Goal: Information Seeking & Learning: Compare options

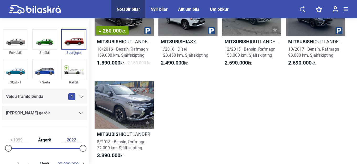
scroll to position [61, 0]
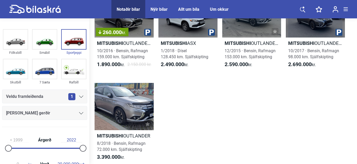
drag, startPoint x: 357, startPoint y: 68, endPoint x: 347, endPoint y: 6, distance: 62.7
click at [347, 6] on main "Notaðir bílar Nýir bílar Allt um bíla Um okkur Notaðir bílar Nýir bílar Allt um…" at bounding box center [178, 121] width 357 height 325
click at [322, 85] on div "260.000 kr. Mitsubishi OUTLANDER INTENSE 10/2016 · Bensín, Rafmagn 159.000 km. …" at bounding box center [223, 78] width 257 height 186
click at [21, 48] on img at bounding box center [15, 39] width 24 height 19
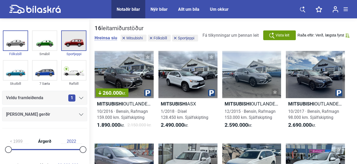
click at [62, 49] on img at bounding box center [74, 40] width 24 height 19
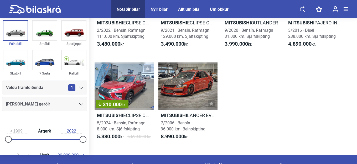
scroll to position [269, 0]
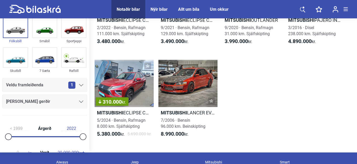
click at [74, 85] on div "1" at bounding box center [75, 85] width 15 height 7
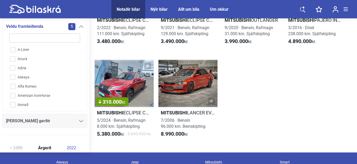
click at [79, 57] on div "A-Liner Acura Adria Aiways Alfa Romeo American IronHorse Annað Aprilia Arctic C…" at bounding box center [45, 76] width 74 height 63
click at [79, 120] on icon at bounding box center [81, 121] width 4 height 2
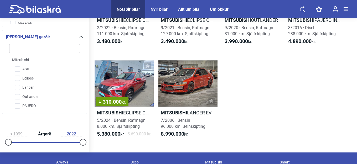
scroll to position [144, 0]
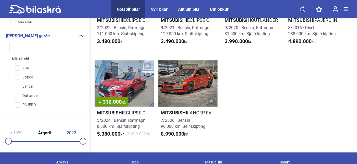
click at [20, 48] on input "search" at bounding box center [44, 47] width 71 height 9
type input "n"
checkbox input "false"
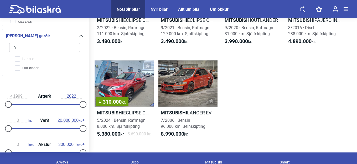
checkbox input "false"
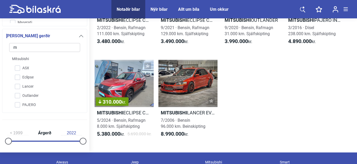
scroll to position [0, 0]
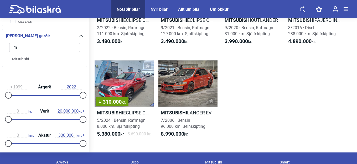
type input "mg"
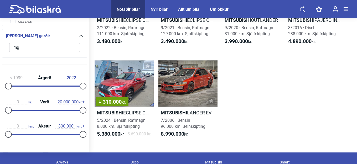
click at [68, 48] on input "mg" at bounding box center [44, 47] width 71 height 9
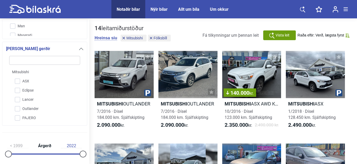
click at [79, 48] on icon at bounding box center [81, 49] width 4 height 2
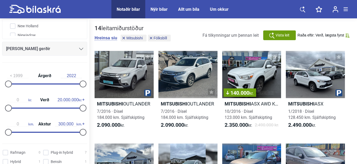
scroll to position [812, 0]
click at [13, 22] on input "Mitsubishi" at bounding box center [41, 26] width 71 height 9
checkbox input "false"
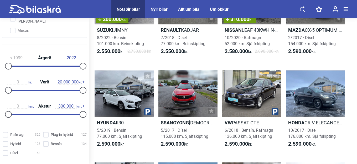
scroll to position [3777, 0]
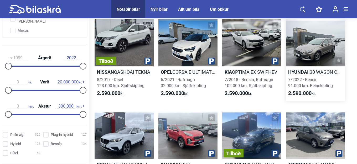
click at [312, 73] on h2 "Hyundai I30 WAGON CLASSIC" at bounding box center [315, 72] width 59 height 6
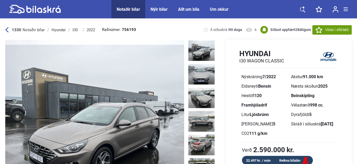
click at [132, 90] on img at bounding box center [94, 118] width 179 height 156
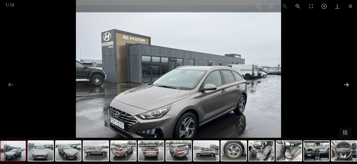
click at [348, 82] on button at bounding box center [346, 85] width 11 height 10
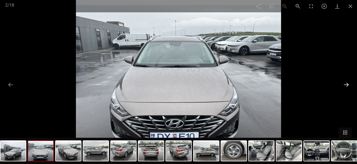
click at [348, 82] on button at bounding box center [346, 85] width 11 height 10
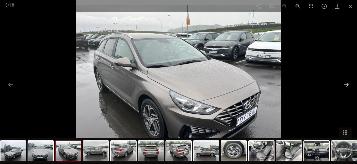
click at [348, 82] on button at bounding box center [346, 85] width 11 height 10
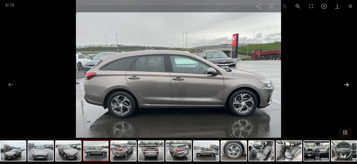
click at [348, 82] on button at bounding box center [346, 85] width 11 height 10
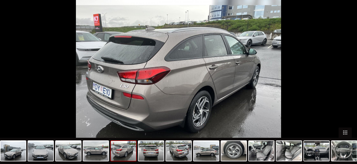
click at [348, 82] on button at bounding box center [349, 85] width 11 height 10
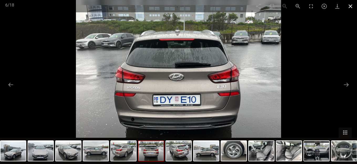
click at [352, 5] on span at bounding box center [350, 6] width 13 height 12
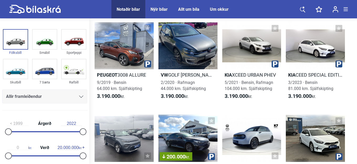
scroll to position [5871, 0]
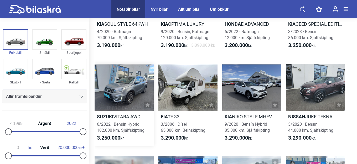
click at [136, 118] on h2 "Suzuki VITARA AWD" at bounding box center [124, 117] width 59 height 6
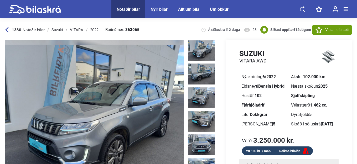
click at [134, 103] on img at bounding box center [94, 118] width 179 height 156
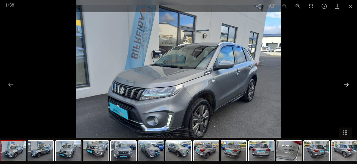
click at [345, 85] on button at bounding box center [346, 85] width 11 height 10
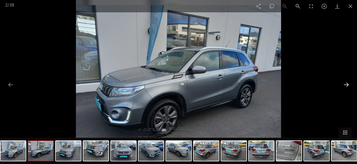
click at [345, 85] on button at bounding box center [346, 85] width 11 height 10
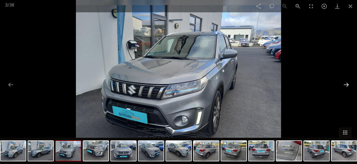
click at [345, 85] on button at bounding box center [346, 85] width 11 height 10
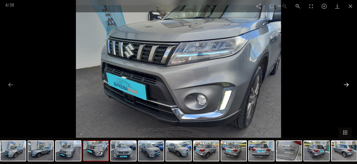
click at [345, 84] on button at bounding box center [346, 85] width 11 height 10
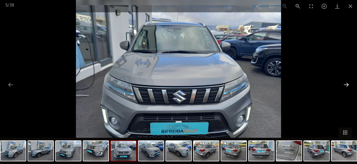
click at [345, 84] on button at bounding box center [346, 85] width 11 height 10
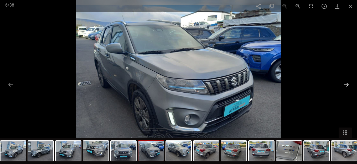
click at [345, 84] on button at bounding box center [346, 85] width 11 height 10
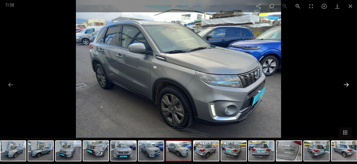
click at [345, 84] on button at bounding box center [346, 85] width 11 height 10
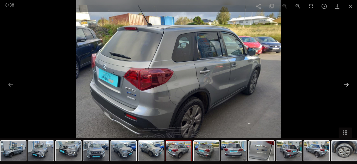
click at [345, 84] on button at bounding box center [346, 85] width 11 height 10
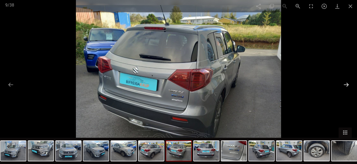
click at [345, 84] on button at bounding box center [346, 85] width 11 height 10
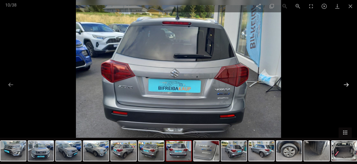
click at [345, 84] on button at bounding box center [346, 85] width 11 height 10
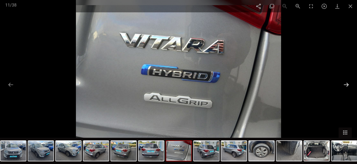
click at [345, 84] on button at bounding box center [346, 85] width 11 height 10
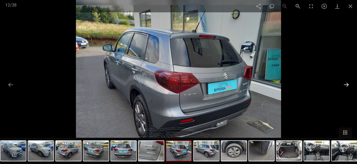
click at [345, 84] on button at bounding box center [346, 85] width 11 height 10
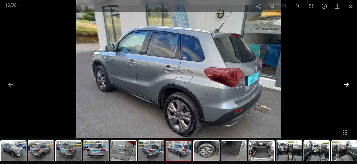
click at [345, 84] on button at bounding box center [346, 85] width 11 height 10
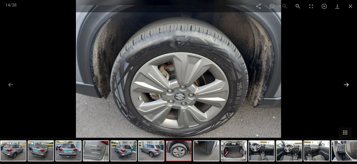
click at [345, 84] on button at bounding box center [346, 85] width 11 height 10
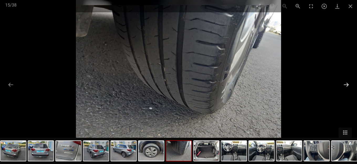
click at [345, 84] on button at bounding box center [346, 85] width 11 height 10
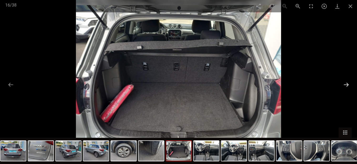
click at [345, 84] on button at bounding box center [346, 85] width 11 height 10
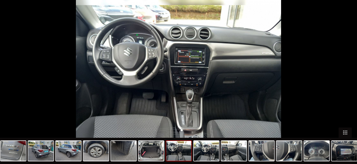
click at [345, 84] on button at bounding box center [349, 85] width 11 height 10
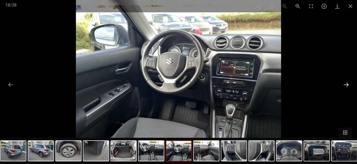
click at [345, 84] on button at bounding box center [346, 85] width 11 height 10
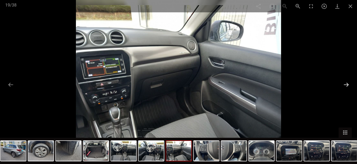
click at [345, 84] on button at bounding box center [346, 85] width 11 height 10
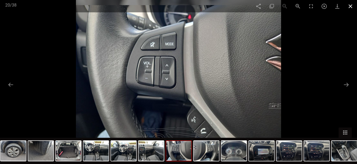
click at [350, 8] on span at bounding box center [350, 6] width 13 height 12
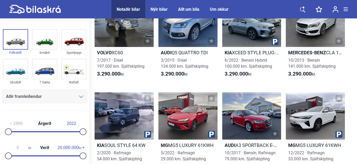
scroll to position [6050, 0]
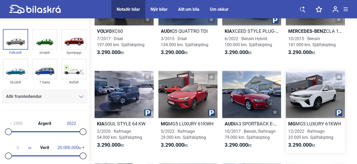
click at [317, 124] on h2 "Mg MG5 LUXURY 61KWH" at bounding box center [315, 124] width 59 height 6
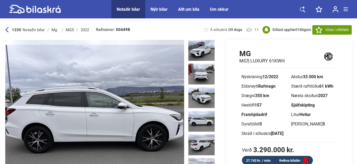
click at [94, 97] on img at bounding box center [94, 118] width 179 height 156
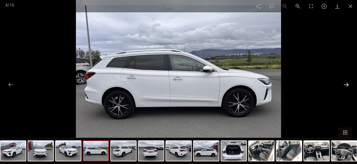
click at [345, 84] on button at bounding box center [346, 85] width 11 height 10
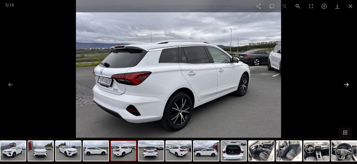
click at [345, 84] on button at bounding box center [346, 85] width 11 height 10
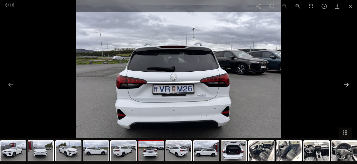
click at [345, 84] on button at bounding box center [346, 85] width 11 height 10
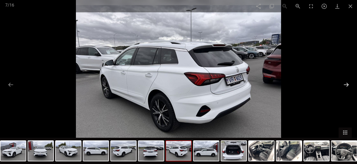
click at [345, 84] on button at bounding box center [346, 85] width 11 height 10
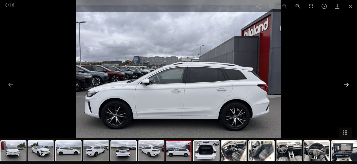
click at [345, 84] on button at bounding box center [346, 85] width 11 height 10
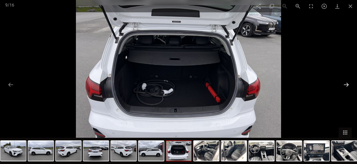
click at [345, 84] on button at bounding box center [346, 85] width 11 height 10
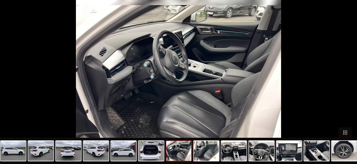
click at [345, 84] on button at bounding box center [349, 85] width 11 height 10
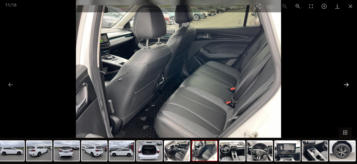
click at [345, 84] on button at bounding box center [346, 85] width 11 height 10
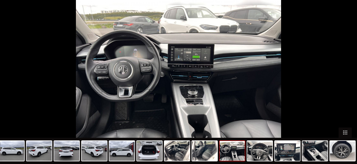
click at [345, 84] on button at bounding box center [349, 85] width 11 height 10
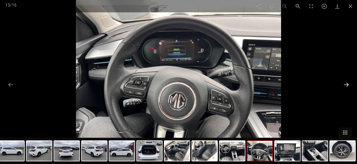
click at [345, 84] on button at bounding box center [346, 85] width 11 height 10
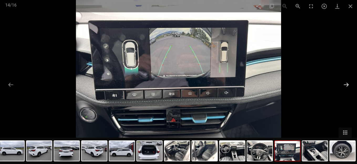
click at [345, 84] on button at bounding box center [346, 85] width 11 height 10
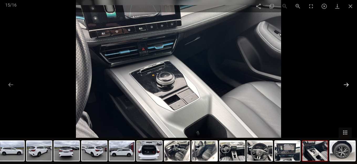
click at [345, 84] on button at bounding box center [346, 85] width 11 height 10
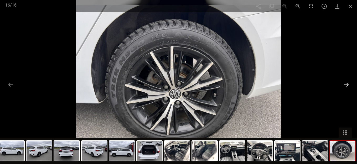
click at [345, 84] on button at bounding box center [346, 85] width 11 height 10
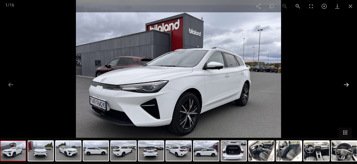
click at [345, 84] on button at bounding box center [346, 85] width 11 height 10
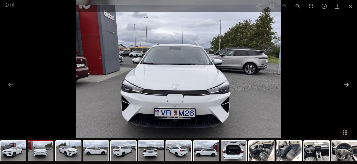
click at [345, 84] on button at bounding box center [346, 85] width 11 height 10
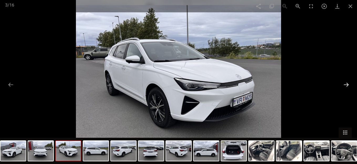
click at [345, 84] on button at bounding box center [346, 85] width 11 height 10
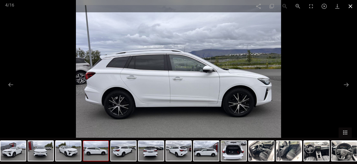
click at [350, 7] on span at bounding box center [350, 6] width 13 height 12
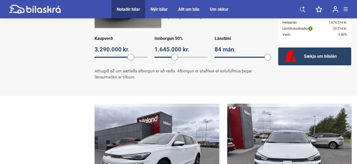
scroll to position [434, 0]
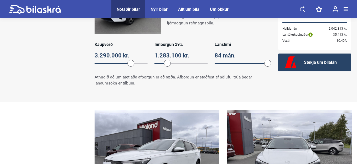
drag, startPoint x: 175, startPoint y: 64, endPoint x: 167, endPoint y: 64, distance: 7.9
click at [167, 64] on span at bounding box center [167, 63] width 7 height 7
drag, startPoint x: 167, startPoint y: 64, endPoint x: 163, endPoint y: 64, distance: 4.7
click at [163, 64] on span at bounding box center [162, 63] width 7 height 7
drag, startPoint x: 163, startPoint y: 64, endPoint x: 160, endPoint y: 64, distance: 2.9
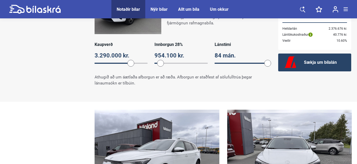
click at [160, 64] on span at bounding box center [160, 63] width 7 height 7
drag, startPoint x: 160, startPoint y: 63, endPoint x: 153, endPoint y: 62, distance: 7.1
click at [153, 62] on span at bounding box center [154, 63] width 7 height 7
drag, startPoint x: 154, startPoint y: 63, endPoint x: 201, endPoint y: 63, distance: 47.0
click at [201, 63] on span at bounding box center [199, 63] width 7 height 7
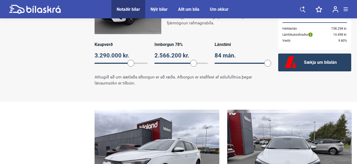
drag, startPoint x: 201, startPoint y: 63, endPoint x: 190, endPoint y: 62, distance: 10.8
click at [190, 62] on span at bounding box center [193, 63] width 7 height 7
drag, startPoint x: 189, startPoint y: 63, endPoint x: 173, endPoint y: 62, distance: 15.3
click at [173, 62] on span at bounding box center [175, 63] width 7 height 7
click at [175, 62] on span at bounding box center [174, 63] width 7 height 7
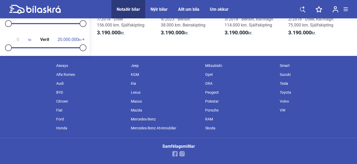
scroll to position [6050, 0]
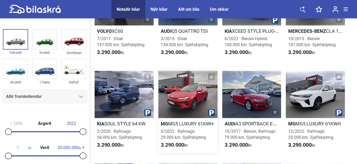
click at [188, 123] on h2 "Mg MG5 LUXURY 61KWH" at bounding box center [187, 124] width 59 height 6
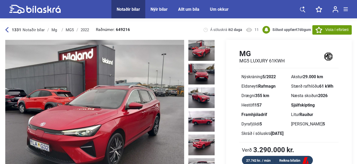
click at [143, 109] on img at bounding box center [94, 118] width 179 height 156
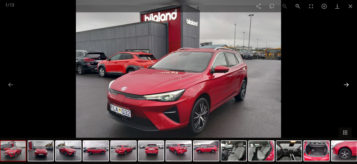
click at [346, 87] on button at bounding box center [346, 85] width 11 height 10
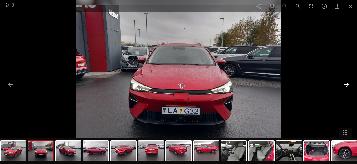
click at [346, 87] on button at bounding box center [346, 85] width 11 height 10
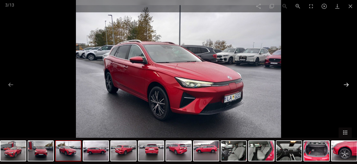
click at [346, 87] on button at bounding box center [346, 85] width 11 height 10
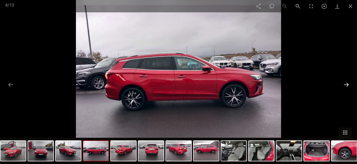
click at [346, 87] on button at bounding box center [346, 85] width 11 height 10
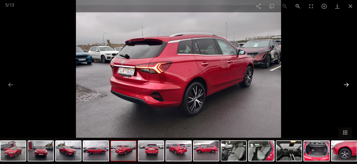
click at [346, 87] on button at bounding box center [346, 85] width 11 height 10
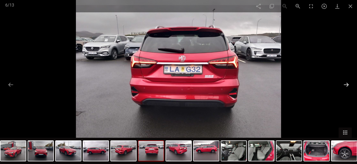
click at [346, 87] on button at bounding box center [346, 85] width 11 height 10
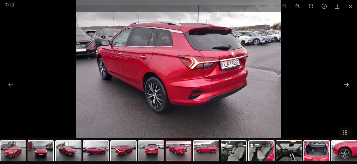
click at [346, 87] on button at bounding box center [346, 85] width 11 height 10
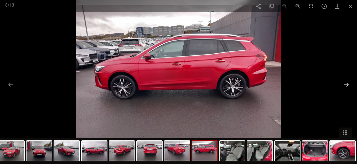
click at [346, 87] on button at bounding box center [346, 85] width 11 height 10
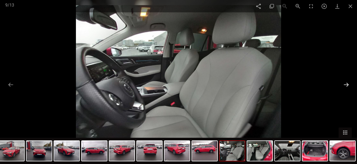
click at [346, 87] on button at bounding box center [346, 85] width 11 height 10
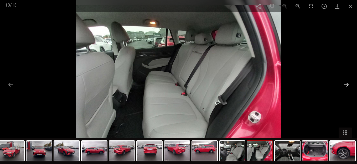
click at [346, 87] on button at bounding box center [346, 85] width 11 height 10
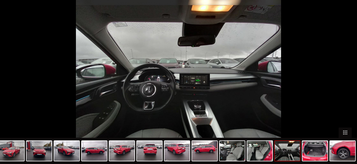
click at [346, 87] on button at bounding box center [349, 85] width 11 height 10
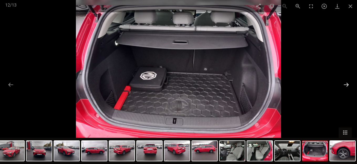
click at [346, 87] on button at bounding box center [346, 85] width 11 height 10
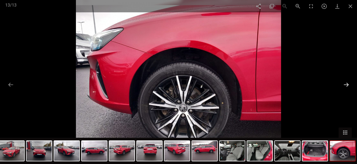
click at [346, 87] on button at bounding box center [346, 85] width 11 height 10
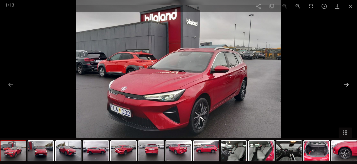
click at [346, 87] on button at bounding box center [346, 85] width 11 height 10
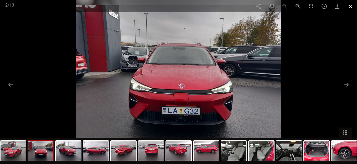
click at [350, 6] on span at bounding box center [350, 6] width 13 height 12
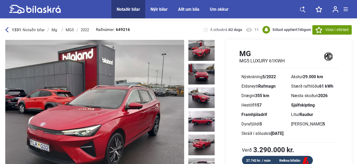
click at [6, 28] on icon at bounding box center [6, 30] width 3 height 6
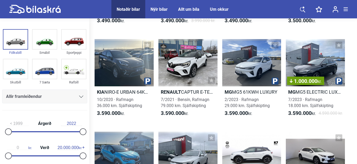
scroll to position [7207, 0]
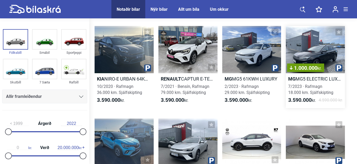
click at [316, 55] on div "1.000.000 kr." at bounding box center [315, 49] width 59 height 47
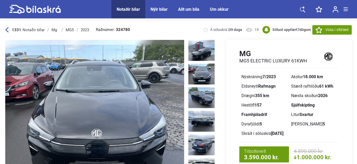
click at [204, 70] on img at bounding box center [201, 74] width 26 height 21
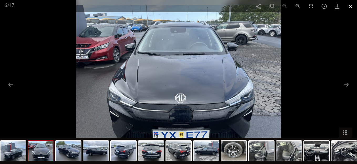
click at [351, 6] on span at bounding box center [350, 6] width 13 height 12
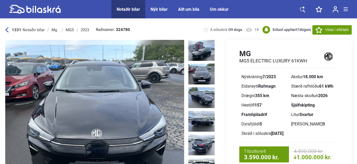
click at [6, 29] on icon at bounding box center [6, 29] width 3 height 5
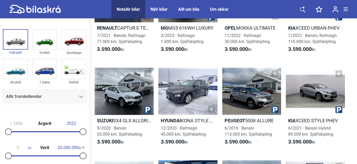
scroll to position [7495, 0]
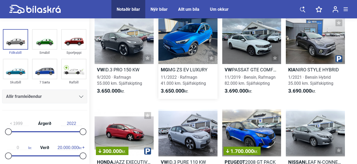
click at [188, 67] on h2 "Mg MG ZS EV LUXURY" at bounding box center [187, 70] width 59 height 6
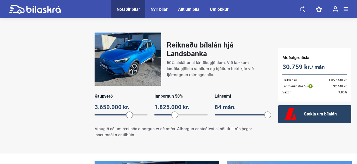
scroll to position [347, 0]
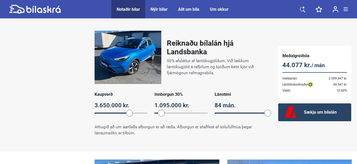
drag, startPoint x: 173, startPoint y: 114, endPoint x: 158, endPoint y: 114, distance: 15.2
click at [158, 114] on span at bounding box center [161, 113] width 7 height 7
drag, startPoint x: 159, startPoint y: 114, endPoint x: 139, endPoint y: 109, distance: 20.1
click at [139, 109] on div "Kaupverð 3.650.000 kr. 3650000 Innborgun 25% 912.500 kr. 20 Lánstími 84 mán. 84" at bounding box center [181, 106] width 173 height 28
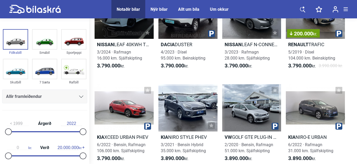
scroll to position [8070, 0]
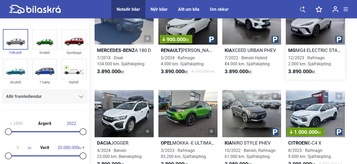
click at [316, 49] on h2 "Mg MG4 ELECTRIC STANDARD 51 KWH" at bounding box center [315, 50] width 59 height 6
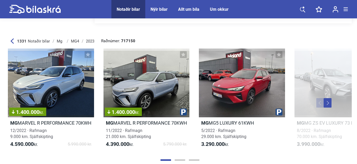
scroll to position [1562, 0]
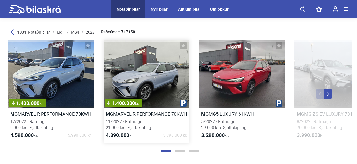
click at [157, 113] on h2 "Mg MARVEL R PERFORMANCE 70KWH" at bounding box center [147, 114] width 86 height 6
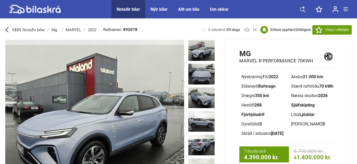
click at [124, 98] on img at bounding box center [94, 118] width 179 height 156
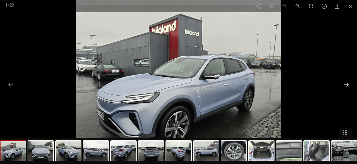
click at [343, 85] on button at bounding box center [346, 85] width 11 height 10
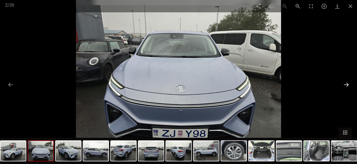
click at [343, 85] on button at bounding box center [346, 85] width 11 height 10
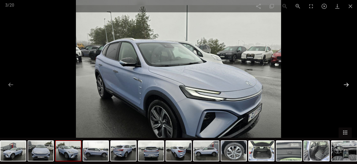
click at [343, 85] on button at bounding box center [346, 85] width 11 height 10
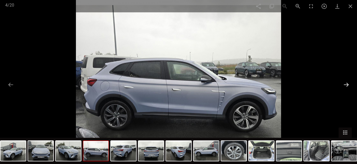
click at [343, 85] on button at bounding box center [346, 85] width 11 height 10
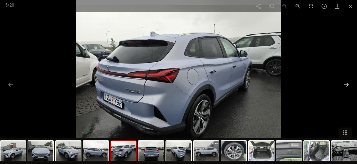
click at [343, 85] on button at bounding box center [346, 85] width 11 height 10
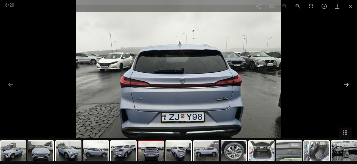
click at [343, 85] on button at bounding box center [346, 85] width 11 height 10
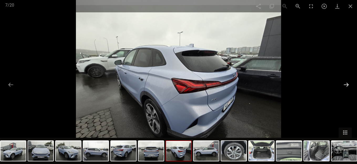
click at [343, 85] on button at bounding box center [346, 85] width 11 height 10
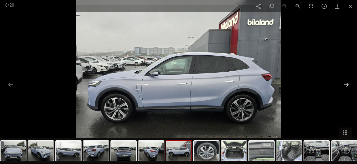
click at [343, 85] on button at bounding box center [346, 85] width 11 height 10
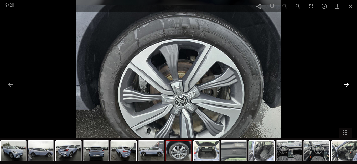
click at [343, 85] on button at bounding box center [346, 85] width 11 height 10
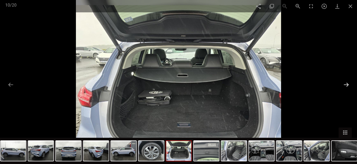
click at [343, 85] on button at bounding box center [346, 85] width 11 height 10
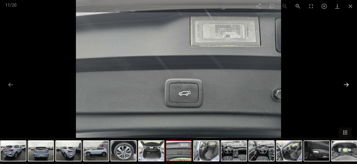
click at [343, 85] on button at bounding box center [346, 85] width 11 height 10
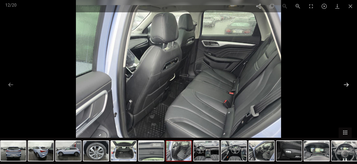
click at [343, 85] on button at bounding box center [346, 85] width 11 height 10
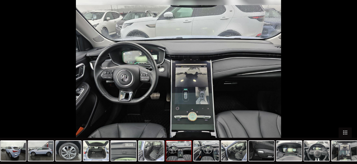
click at [343, 85] on div at bounding box center [178, 82] width 357 height 164
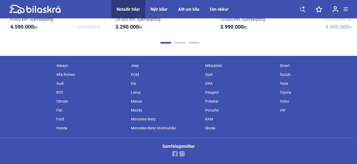
scroll to position [1902, 0]
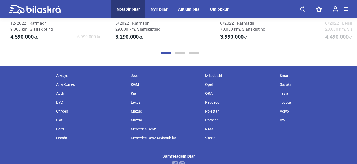
click at [134, 83] on div "KGM" at bounding box center [165, 84] width 75 height 9
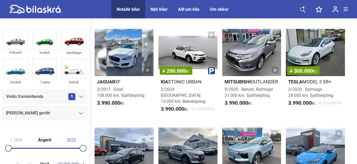
scroll to position [8605, 0]
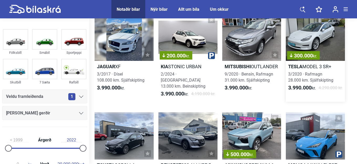
click at [306, 69] on h2 "Tesla MODEL 3 SR+" at bounding box center [315, 67] width 59 height 6
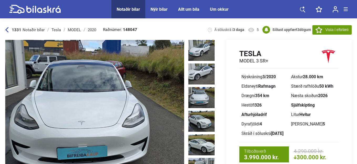
click at [137, 82] on img at bounding box center [94, 118] width 179 height 156
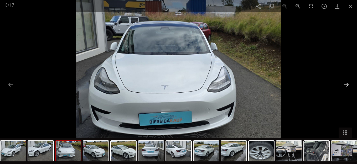
click at [350, 83] on button at bounding box center [346, 85] width 11 height 10
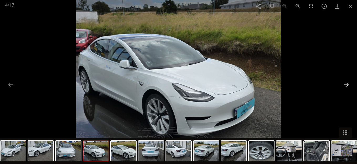
click at [350, 83] on button at bounding box center [346, 85] width 11 height 10
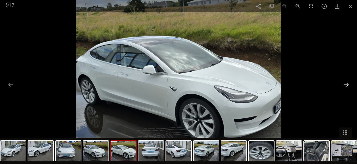
click at [350, 83] on button at bounding box center [346, 85] width 11 height 10
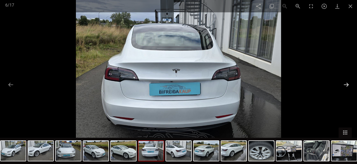
click at [350, 83] on button at bounding box center [346, 85] width 11 height 10
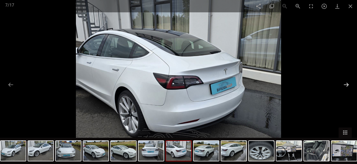
click at [350, 83] on button at bounding box center [346, 85] width 11 height 10
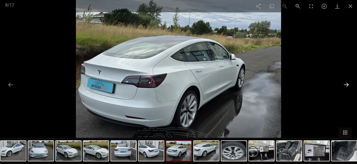
click at [350, 83] on button at bounding box center [346, 85] width 11 height 10
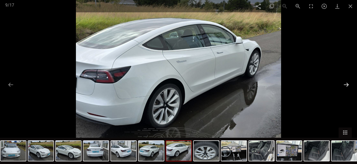
click at [350, 83] on button at bounding box center [346, 85] width 11 height 10
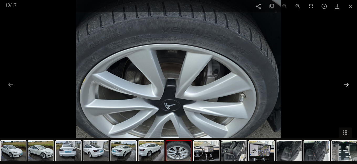
click at [350, 83] on button at bounding box center [346, 85] width 11 height 10
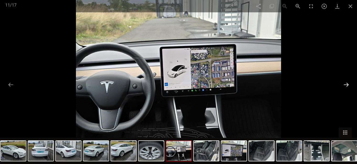
click at [350, 83] on button at bounding box center [346, 85] width 11 height 10
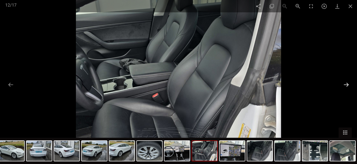
click at [350, 83] on button at bounding box center [346, 85] width 11 height 10
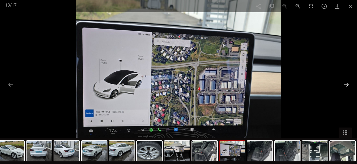
click at [350, 83] on button at bounding box center [346, 85] width 11 height 10
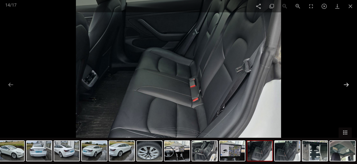
click at [350, 83] on button at bounding box center [346, 85] width 11 height 10
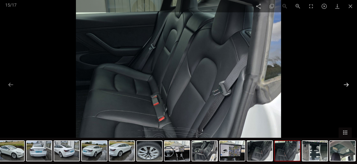
click at [350, 83] on button at bounding box center [346, 85] width 11 height 10
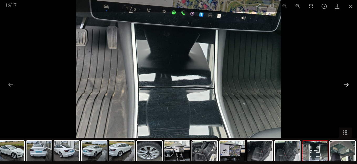
click at [350, 83] on button at bounding box center [346, 85] width 11 height 10
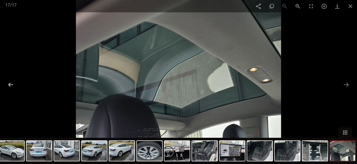
click at [12, 81] on button at bounding box center [10, 85] width 11 height 10
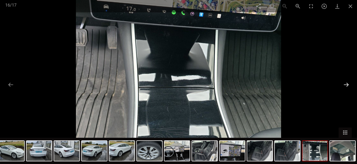
click at [341, 90] on button at bounding box center [346, 85] width 11 height 10
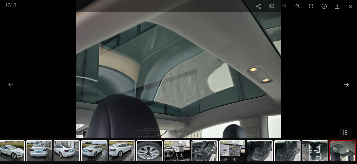
click at [341, 90] on button at bounding box center [346, 85] width 11 height 10
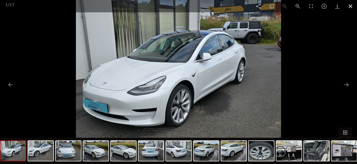
click at [346, 8] on span at bounding box center [350, 6] width 13 height 12
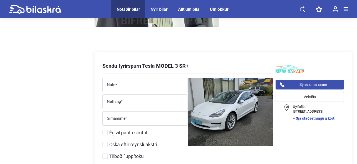
scroll to position [1581, 0]
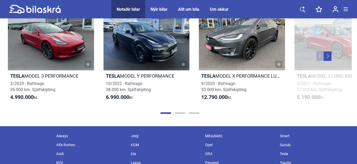
scroll to position [1671, 0]
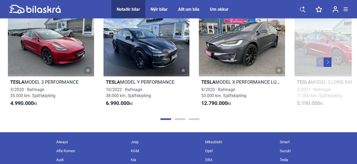
click at [327, 63] on button "Next" at bounding box center [328, 62] width 8 height 9
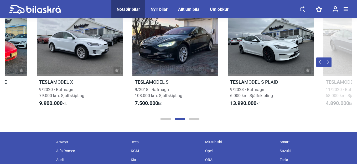
scroll to position [0, 354]
click at [327, 63] on button "Next" at bounding box center [328, 62] width 8 height 9
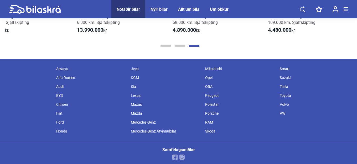
scroll to position [1748, 0]
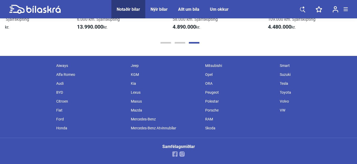
click at [58, 93] on div "BYD" at bounding box center [91, 92] width 75 height 9
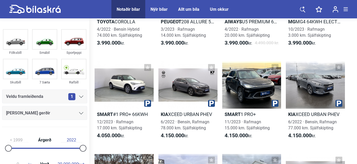
scroll to position [8697, 0]
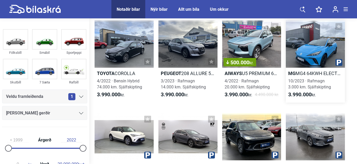
click at [299, 70] on h2 "Mg MG4 64KWH ELECTRIC" at bounding box center [315, 73] width 59 height 6
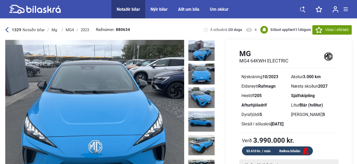
click at [171, 73] on img at bounding box center [94, 118] width 179 height 156
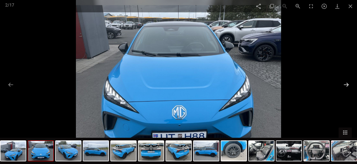
click at [344, 82] on button at bounding box center [346, 85] width 11 height 10
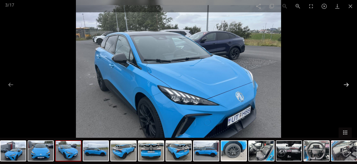
click at [344, 82] on button at bounding box center [346, 85] width 11 height 10
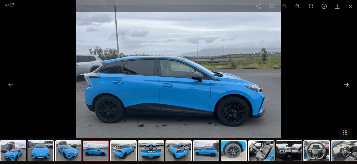
click at [344, 82] on button at bounding box center [346, 85] width 11 height 10
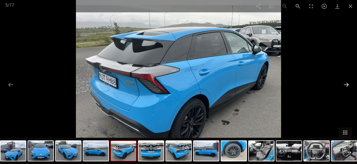
click at [344, 82] on button at bounding box center [346, 85] width 11 height 10
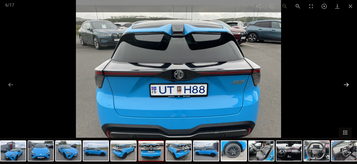
click at [344, 82] on button at bounding box center [346, 85] width 11 height 10
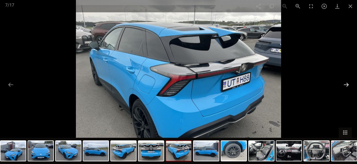
click at [344, 82] on button at bounding box center [346, 85] width 11 height 10
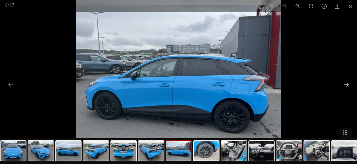
click at [344, 82] on button at bounding box center [346, 85] width 11 height 10
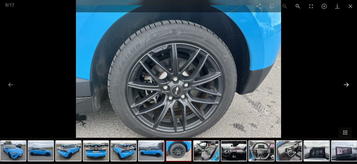
click at [344, 82] on button at bounding box center [346, 85] width 11 height 10
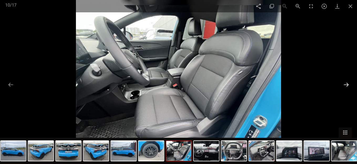
click at [344, 82] on button at bounding box center [346, 85] width 11 height 10
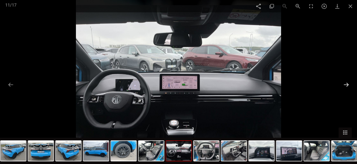
click at [344, 82] on button at bounding box center [346, 85] width 11 height 10
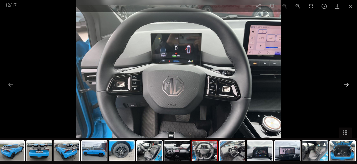
click at [346, 84] on button at bounding box center [346, 85] width 11 height 10
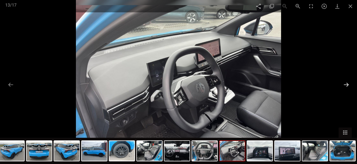
click at [346, 84] on button at bounding box center [346, 85] width 11 height 10
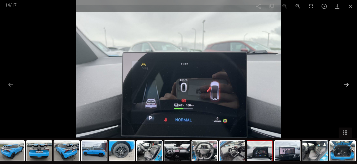
click at [346, 84] on button at bounding box center [346, 85] width 11 height 10
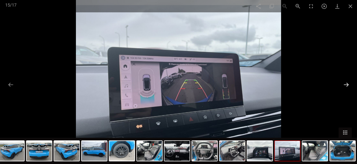
click at [346, 84] on button at bounding box center [346, 85] width 11 height 10
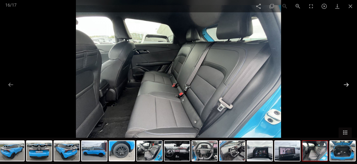
click at [346, 84] on button at bounding box center [346, 85] width 11 height 10
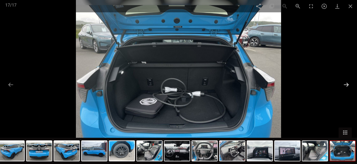
click at [346, 84] on button at bounding box center [346, 85] width 11 height 10
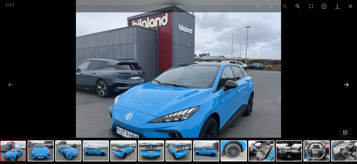
click at [346, 84] on button at bounding box center [346, 85] width 11 height 10
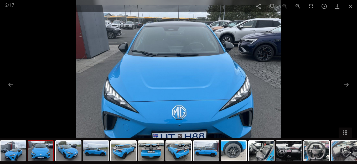
scroll to position [1778, 0]
click at [351, 7] on span at bounding box center [350, 6] width 13 height 12
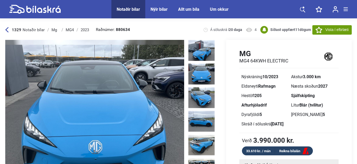
click at [162, 10] on div "Nýir bílar" at bounding box center [159, 9] width 17 height 5
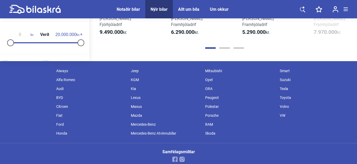
scroll to position [670, 0]
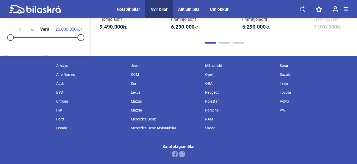
click at [285, 74] on div "Suzuki" at bounding box center [314, 74] width 75 height 9
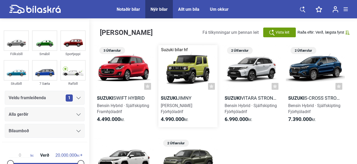
click at [195, 76] on div at bounding box center [187, 68] width 59 height 47
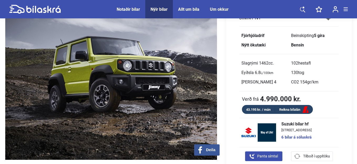
scroll to position [38, 0]
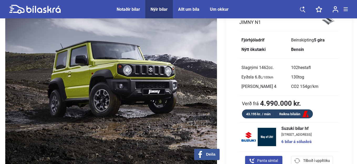
click at [142, 102] on img at bounding box center [111, 83] width 212 height 163
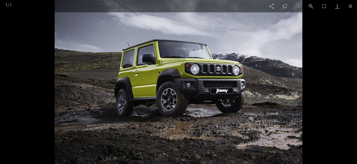
click at [56, 90] on img at bounding box center [179, 82] width 248 height 164
click at [350, 7] on span at bounding box center [350, 6] width 13 height 12
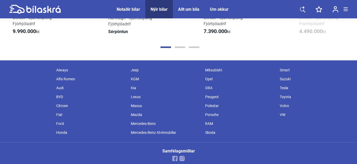
scroll to position [790, 0]
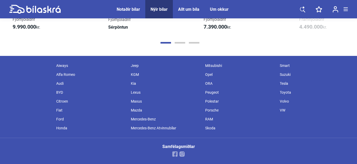
click at [125, 9] on div "Notaðir bílar" at bounding box center [128, 9] width 23 height 5
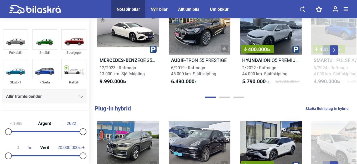
scroll to position [288, 0]
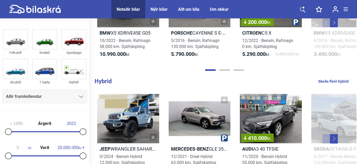
drag, startPoint x: 356, startPoint y: 79, endPoint x: 358, endPoint y: 76, distance: 3.1
click at [357, 76] on html "Notaðir bílar Nýir bílar Allt um bíla Um okkur Notaðir bílar Nýir bílar Allt um…" at bounding box center [178, 126] width 357 height 828
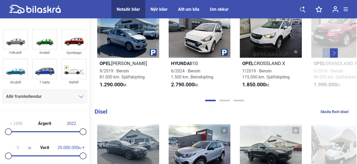
scroll to position [616, 0]
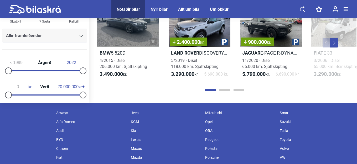
click at [283, 126] on div "Suzuki" at bounding box center [314, 121] width 75 height 9
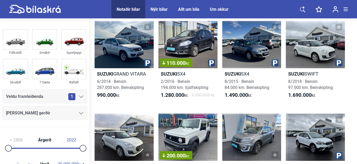
scroll to position [86, 0]
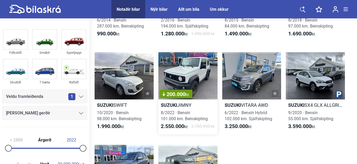
click at [201, 83] on div "200.000 kr." at bounding box center [187, 75] width 59 height 47
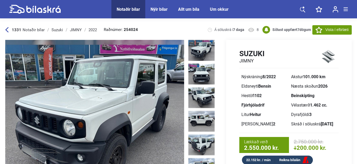
click at [112, 99] on img at bounding box center [94, 118] width 179 height 156
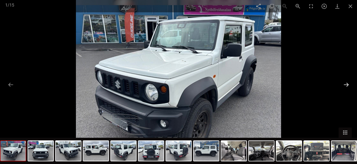
click at [346, 85] on button at bounding box center [346, 85] width 11 height 10
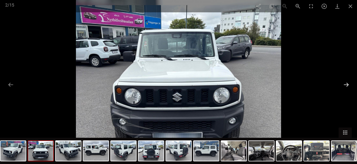
click at [346, 85] on button at bounding box center [346, 85] width 11 height 10
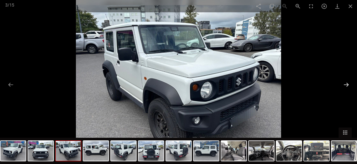
click at [346, 85] on button at bounding box center [346, 85] width 11 height 10
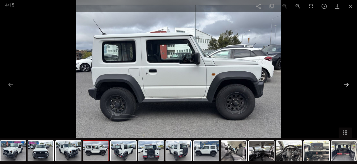
click at [346, 85] on button at bounding box center [346, 85] width 11 height 10
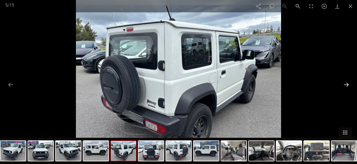
click at [346, 85] on button at bounding box center [346, 85] width 11 height 10
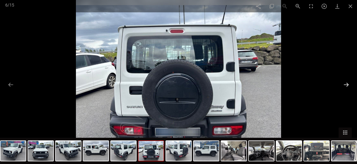
click at [346, 85] on button at bounding box center [346, 85] width 11 height 10
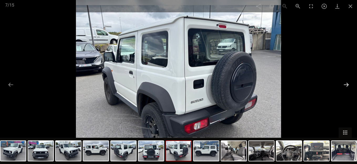
click at [346, 85] on button at bounding box center [346, 85] width 11 height 10
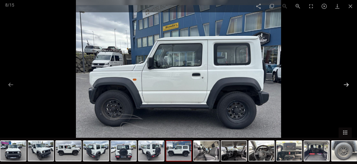
click at [346, 85] on button at bounding box center [346, 85] width 11 height 10
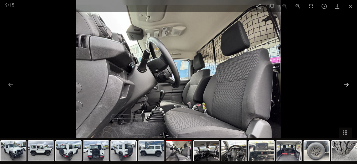
click at [346, 85] on button at bounding box center [346, 85] width 11 height 10
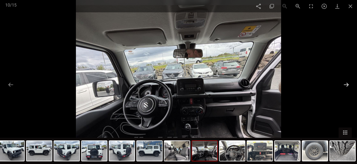
click at [346, 85] on button at bounding box center [346, 85] width 11 height 10
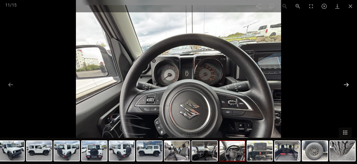
click at [346, 85] on button at bounding box center [346, 85] width 11 height 10
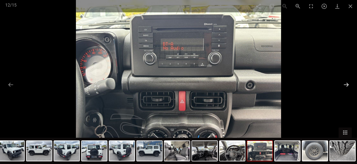
click at [346, 85] on button at bounding box center [346, 85] width 11 height 10
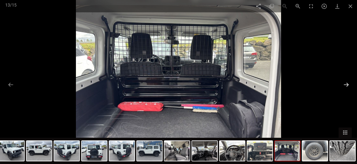
click at [346, 85] on button at bounding box center [346, 85] width 11 height 10
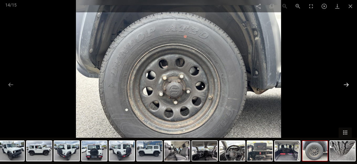
click at [346, 85] on button at bounding box center [346, 85] width 11 height 10
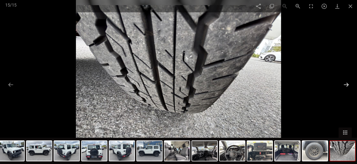
click at [346, 85] on button at bounding box center [346, 85] width 11 height 10
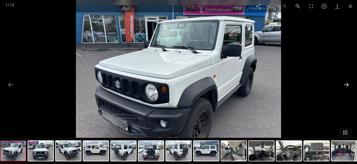
click at [346, 85] on button at bounding box center [346, 85] width 11 height 10
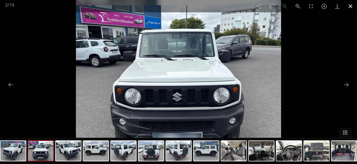
click at [351, 5] on span at bounding box center [350, 6] width 13 height 12
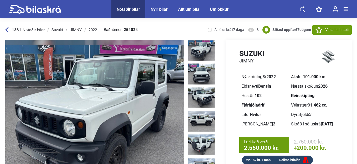
click at [6, 30] on icon at bounding box center [6, 29] width 3 height 5
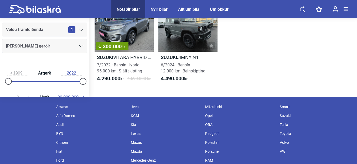
scroll to position [220, 0]
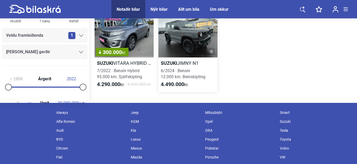
click at [183, 39] on div at bounding box center [187, 34] width 59 height 47
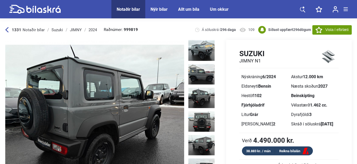
click at [104, 71] on img at bounding box center [94, 118] width 179 height 156
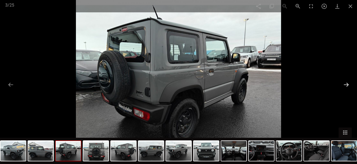
click at [344, 86] on button at bounding box center [346, 85] width 11 height 10
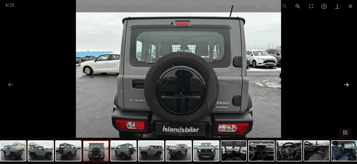
click at [344, 86] on button at bounding box center [346, 85] width 11 height 10
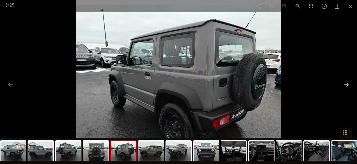
click at [344, 86] on button at bounding box center [346, 85] width 11 height 10
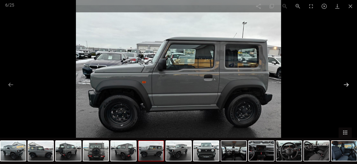
click at [344, 86] on button at bounding box center [346, 85] width 11 height 10
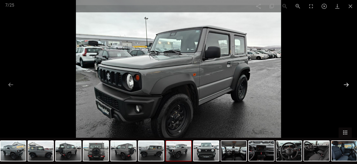
click at [344, 86] on button at bounding box center [346, 85] width 11 height 10
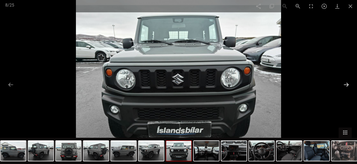
click at [344, 86] on button at bounding box center [346, 85] width 11 height 10
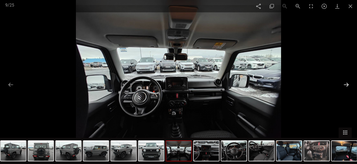
click at [344, 86] on button at bounding box center [346, 85] width 11 height 10
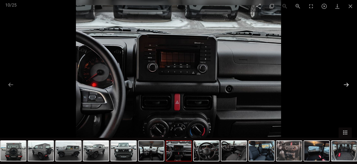
click at [344, 86] on button at bounding box center [346, 85] width 11 height 10
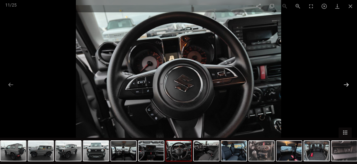
click at [344, 86] on button at bounding box center [346, 85] width 11 height 10
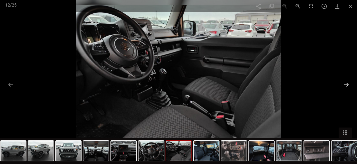
click at [344, 86] on button at bounding box center [346, 85] width 11 height 10
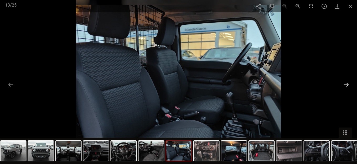
click at [344, 86] on button at bounding box center [346, 85] width 11 height 10
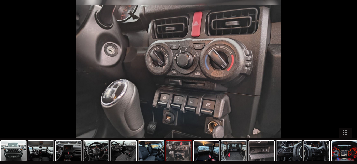
click at [344, 86] on button at bounding box center [349, 85] width 11 height 10
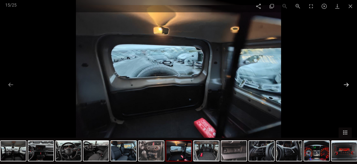
click at [344, 86] on button at bounding box center [346, 85] width 11 height 10
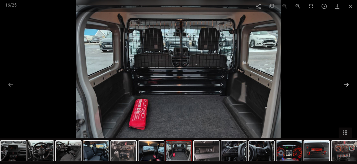
click at [344, 86] on button at bounding box center [346, 85] width 11 height 10
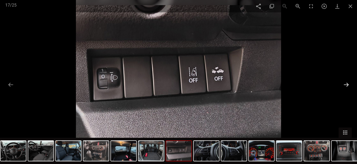
click at [344, 86] on button at bounding box center [346, 85] width 11 height 10
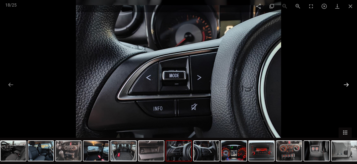
click at [344, 86] on button at bounding box center [346, 85] width 11 height 10
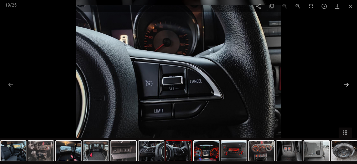
click at [344, 86] on button at bounding box center [346, 85] width 11 height 10
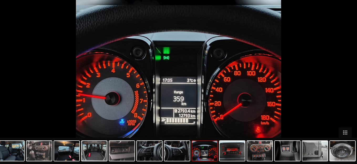
click at [344, 86] on button at bounding box center [349, 85] width 11 height 10
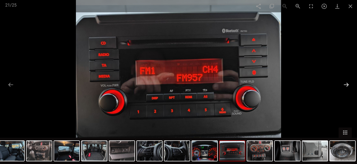
click at [344, 86] on button at bounding box center [346, 85] width 11 height 10
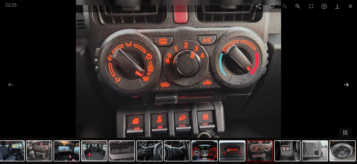
click at [344, 86] on button at bounding box center [346, 85] width 11 height 10
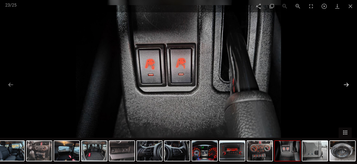
click at [344, 86] on button at bounding box center [346, 85] width 11 height 10
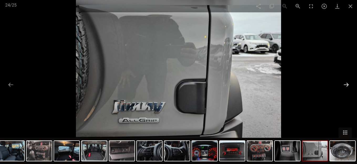
click at [344, 86] on button at bounding box center [346, 85] width 11 height 10
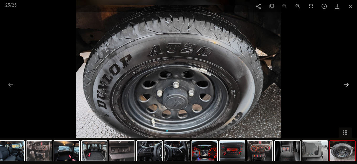
click at [344, 86] on button at bounding box center [346, 85] width 11 height 10
